Goal: Information Seeking & Learning: Learn about a topic

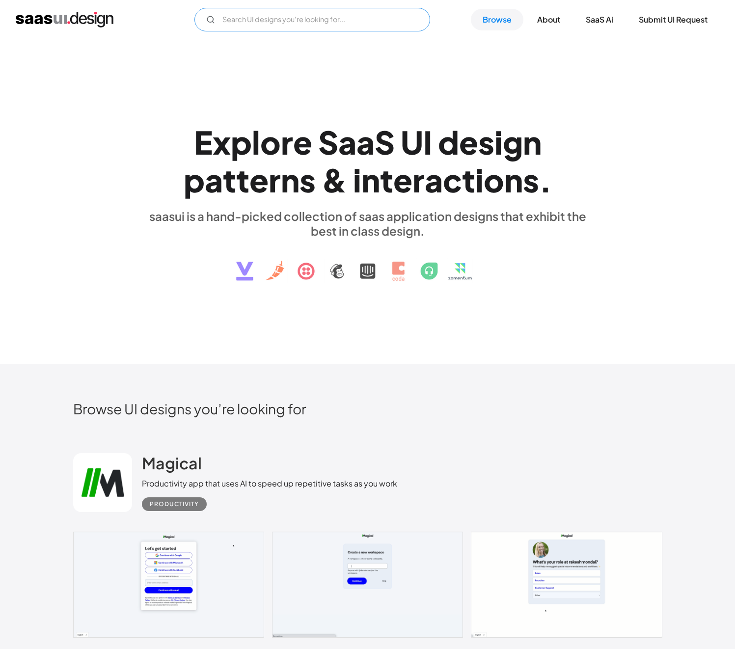
click at [298, 19] on input "Email Form" at bounding box center [313, 20] width 236 height 24
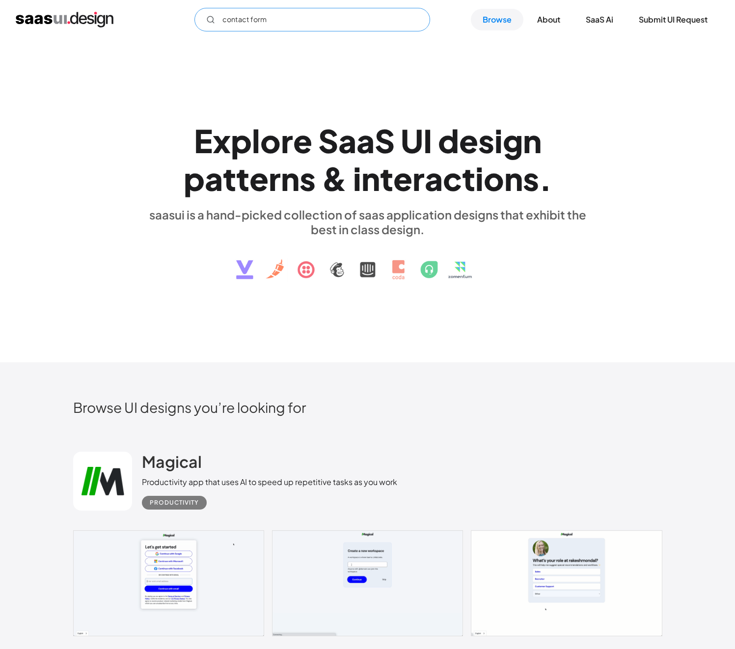
scroll to position [2, 0]
click at [345, 25] on input "contact form" at bounding box center [313, 20] width 236 height 24
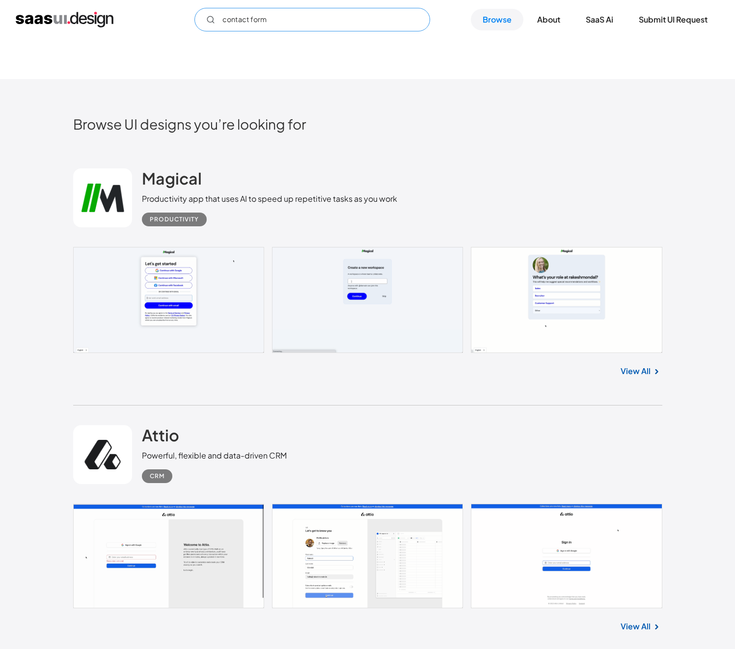
scroll to position [403, 0]
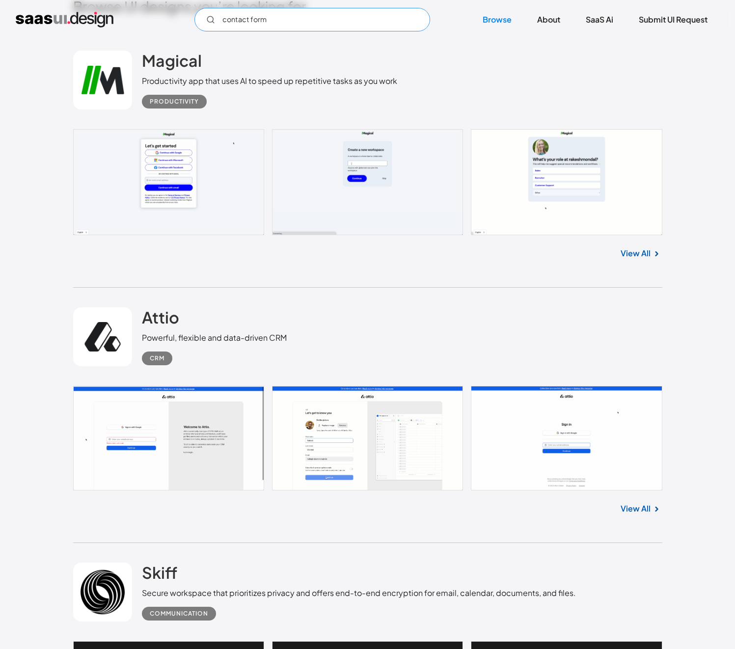
type input "contact form"
click at [312, 368] on link at bounding box center [368, 438] width 590 height 105
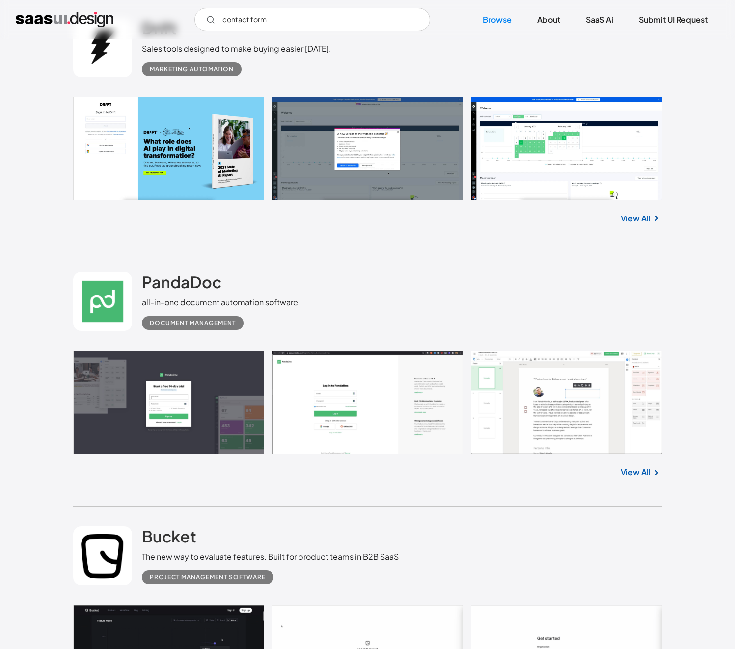
scroll to position [1220, 0]
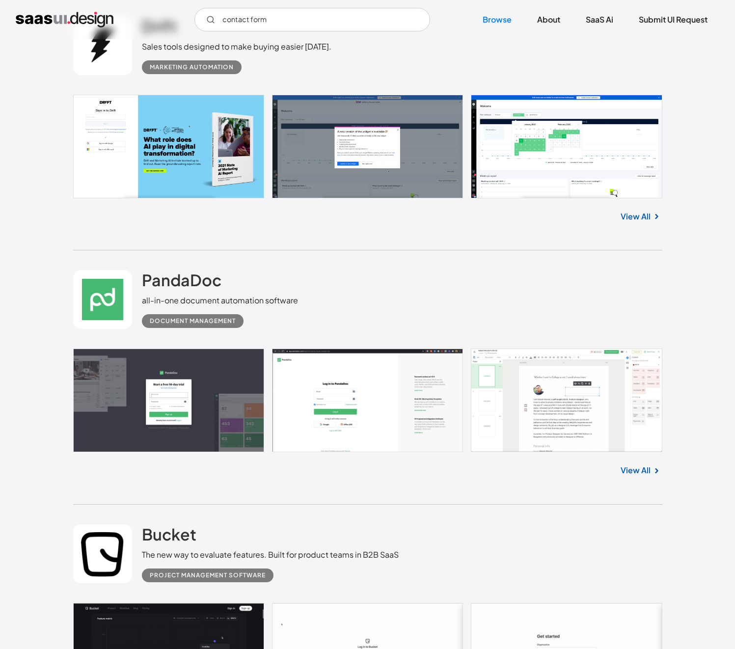
click at [574, 368] on link at bounding box center [368, 401] width 590 height 104
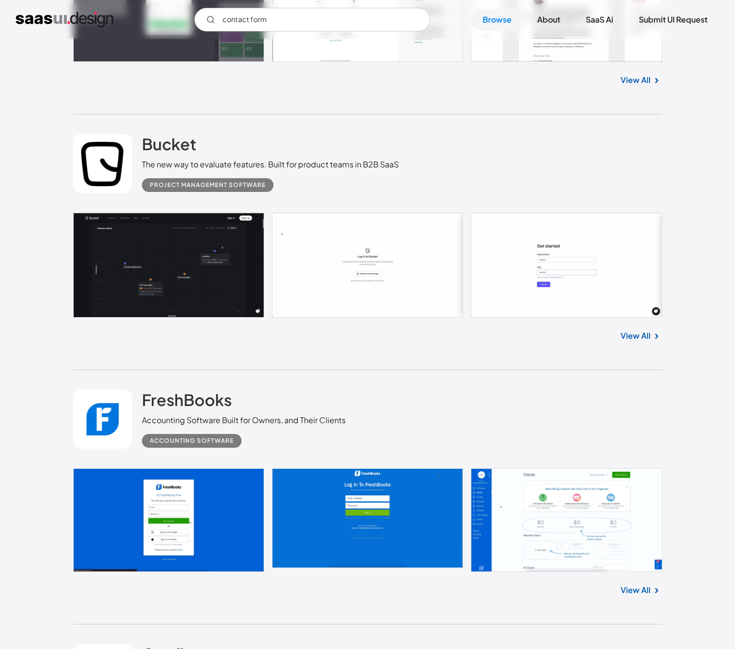
scroll to position [1700, 0]
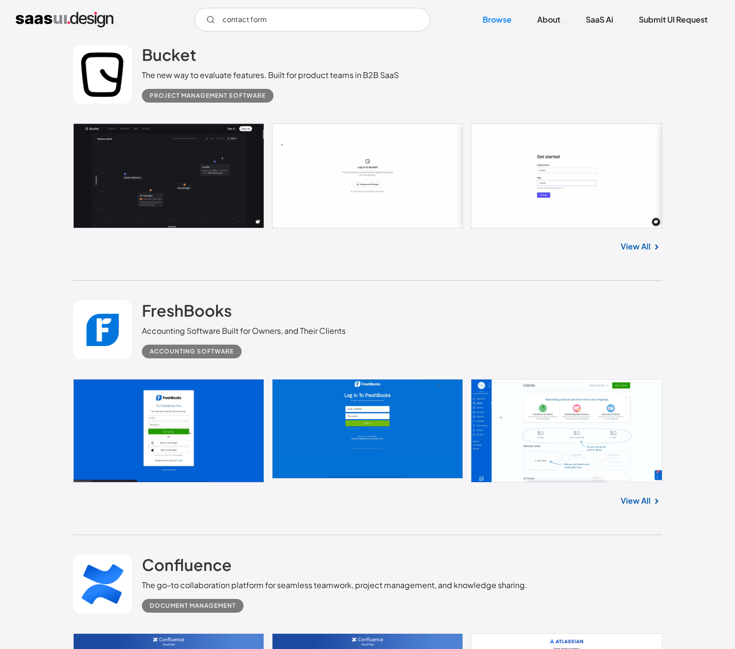
click at [591, 368] on link at bounding box center [368, 431] width 590 height 104
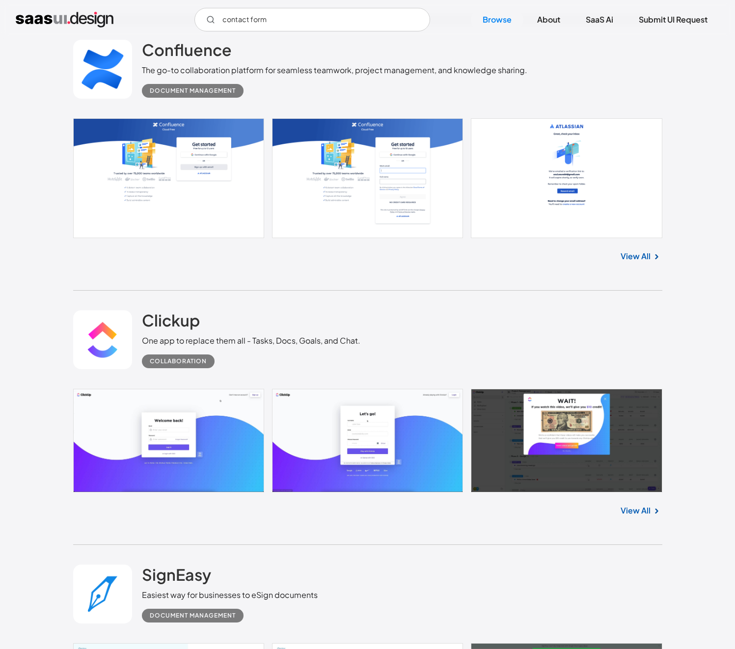
scroll to position [2217, 0]
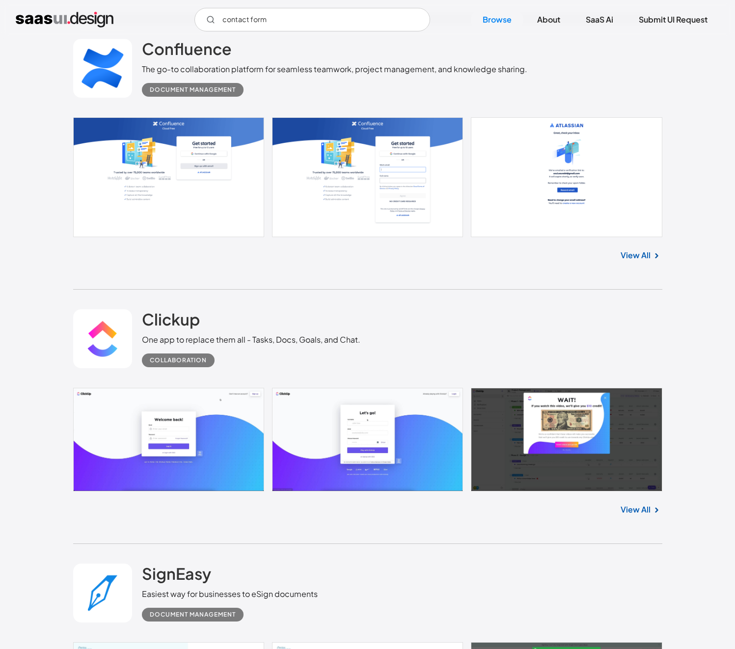
click at [645, 260] on link "View All" at bounding box center [636, 256] width 30 height 12
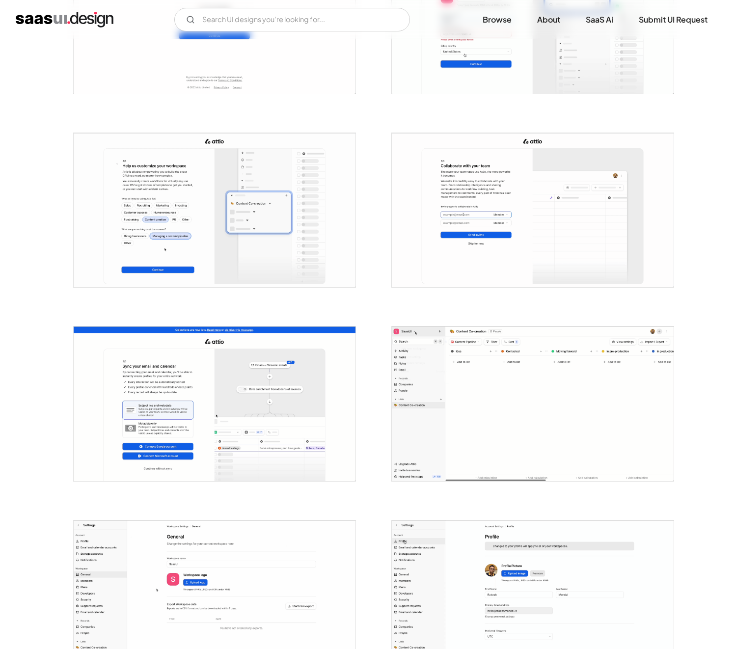
scroll to position [542, 0]
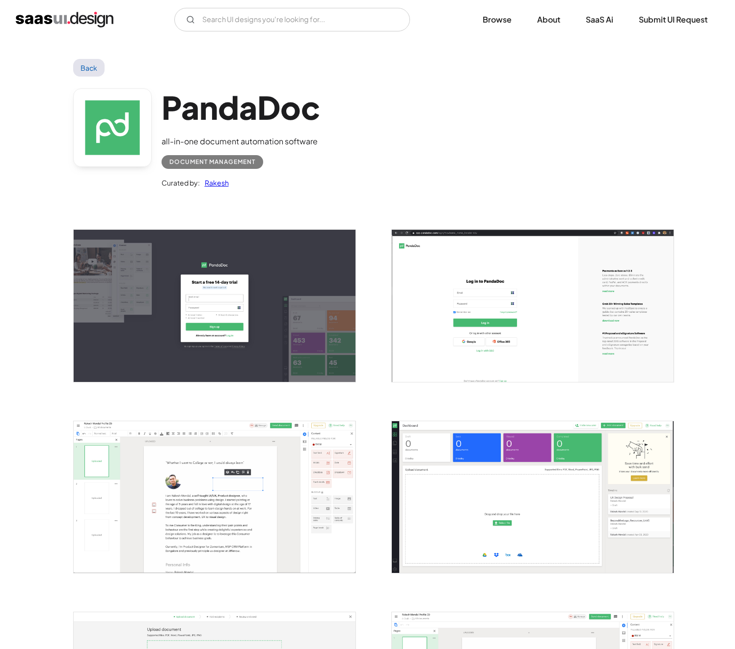
click at [276, 469] on img "open lightbox" at bounding box center [215, 498] width 282 height 152
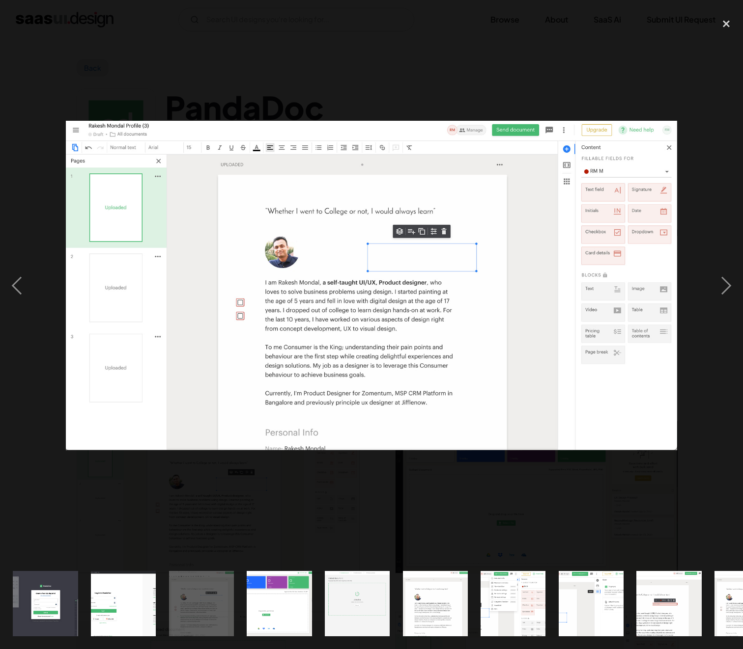
click at [678, 481] on div at bounding box center [371, 285] width 743 height 545
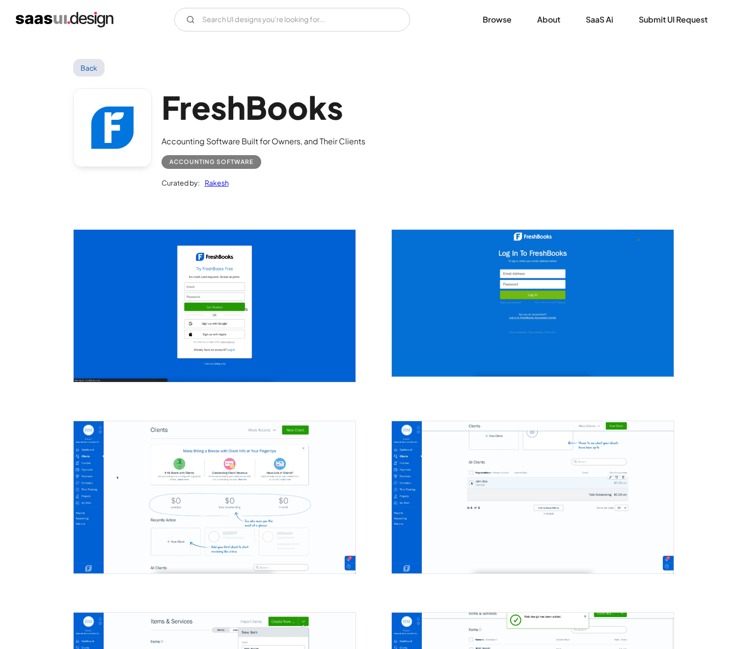
click at [219, 494] on img "open lightbox" at bounding box center [215, 498] width 282 height 152
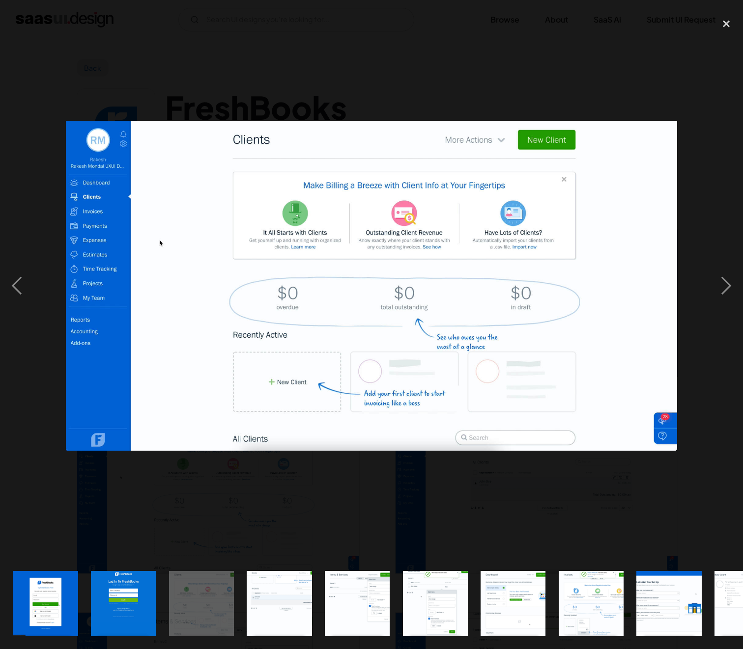
click at [640, 479] on div at bounding box center [371, 285] width 743 height 545
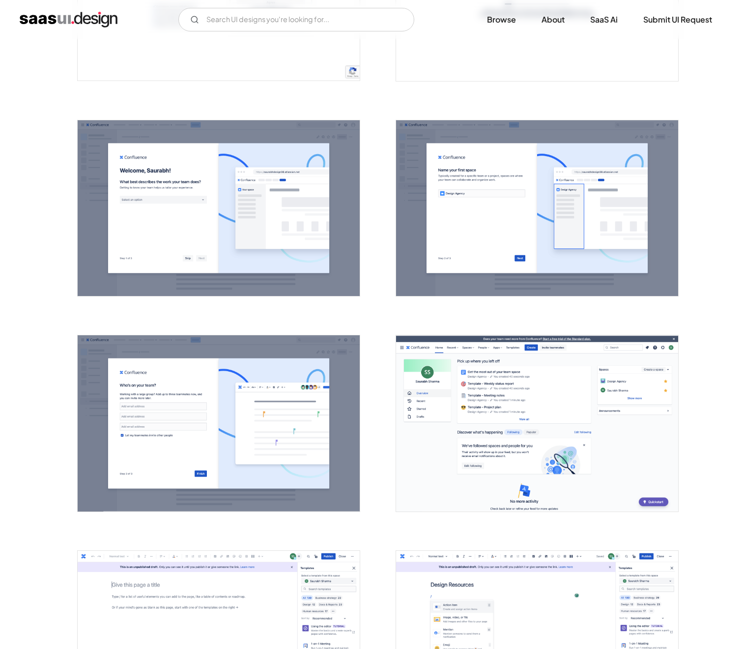
scroll to position [813, 0]
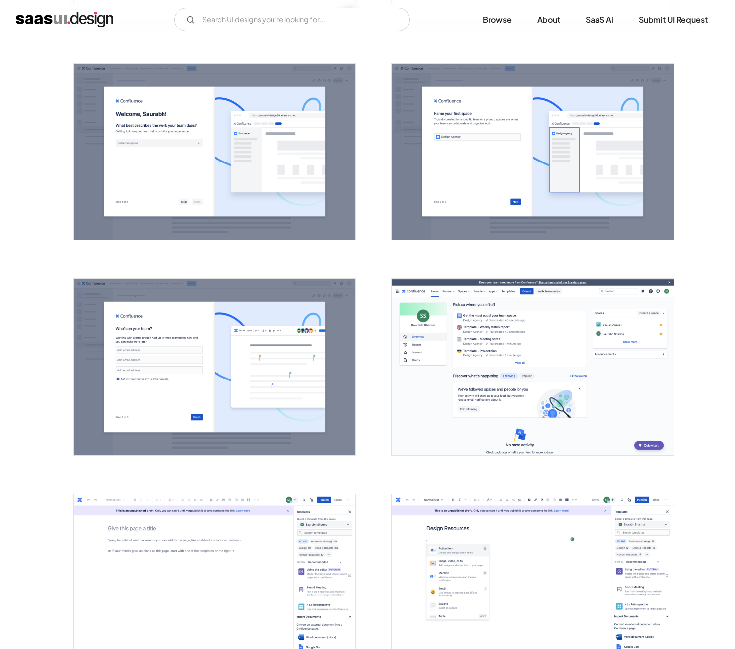
click at [577, 361] on img "open lightbox" at bounding box center [533, 367] width 282 height 176
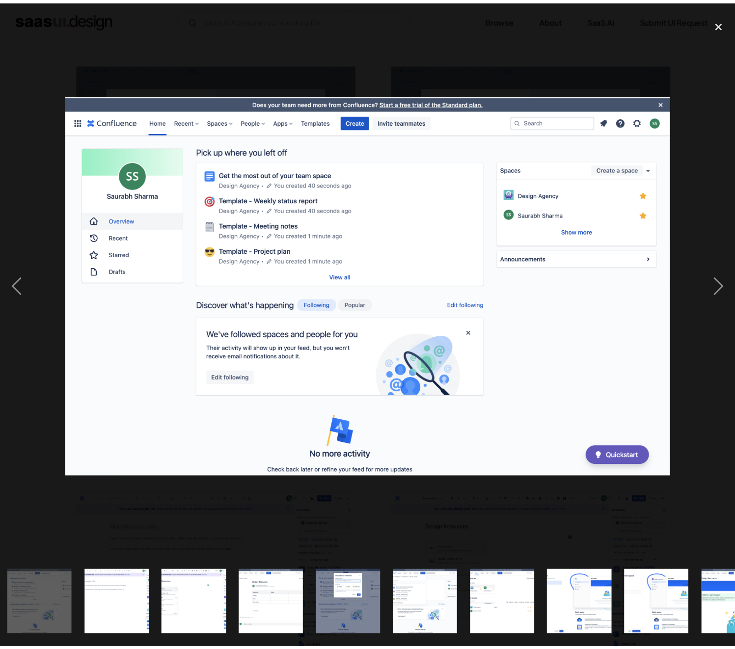
scroll to position [0, 708]
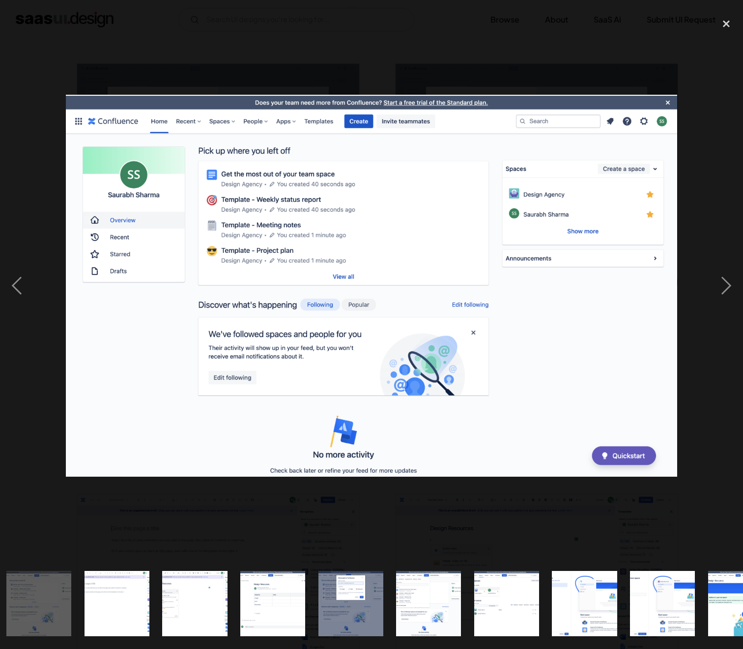
click at [701, 411] on div at bounding box center [371, 285] width 743 height 545
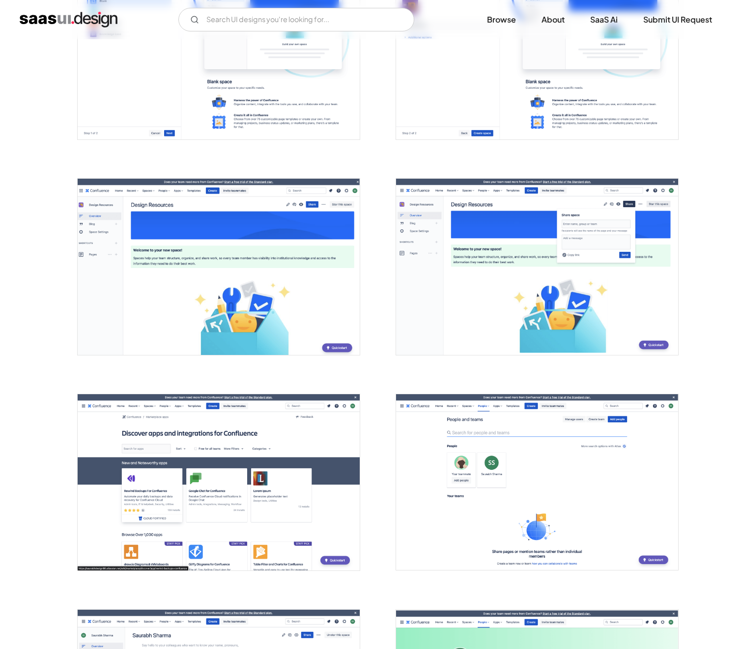
scroll to position [2005, 0]
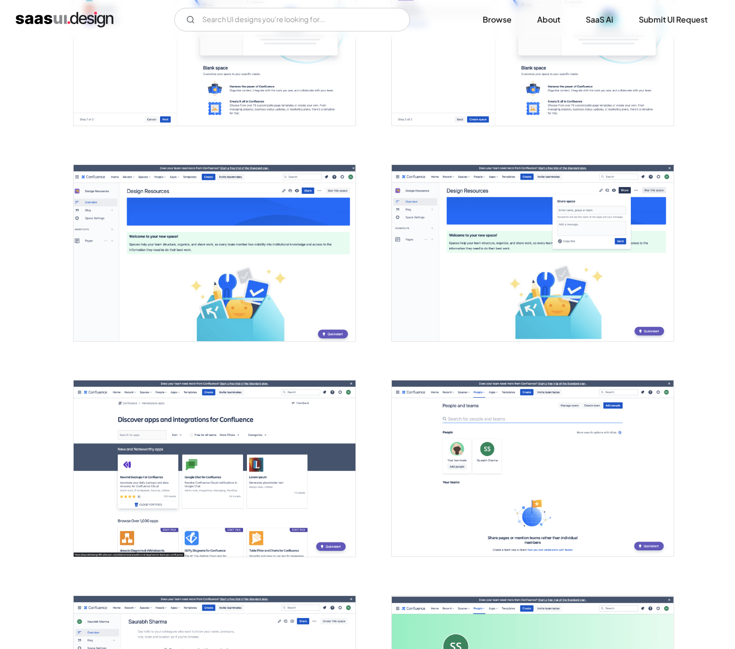
click at [236, 308] on img "open lightbox" at bounding box center [215, 253] width 282 height 176
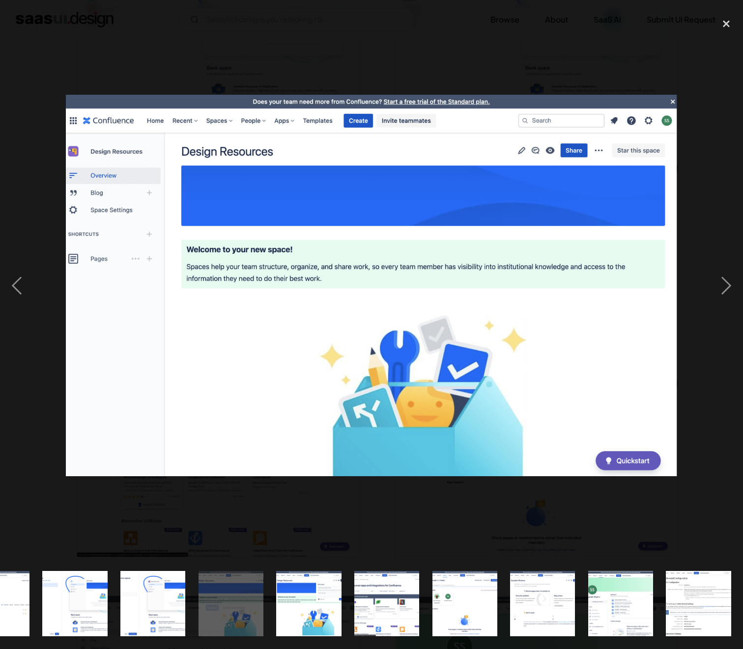
scroll to position [0, 1218]
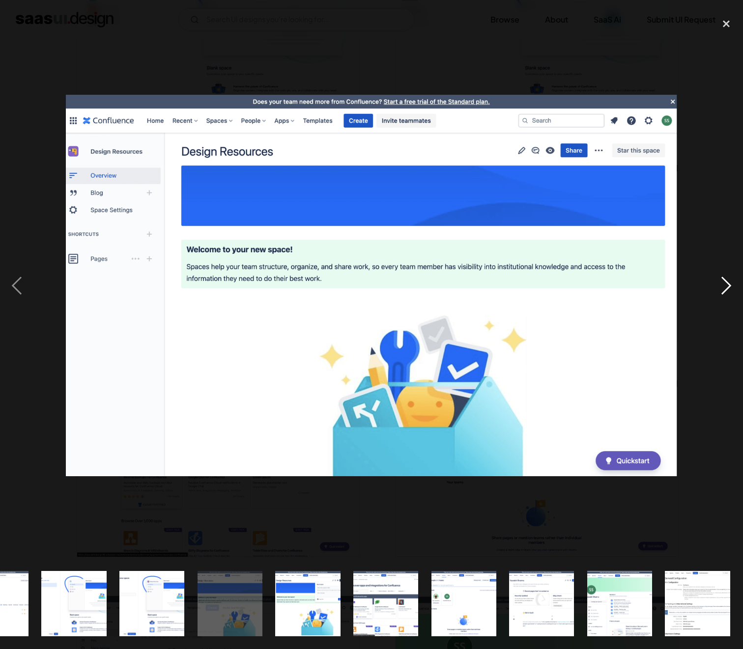
click at [718, 432] on div "next image" at bounding box center [725, 285] width 33 height 545
